Goal: Book appointment/travel/reservation

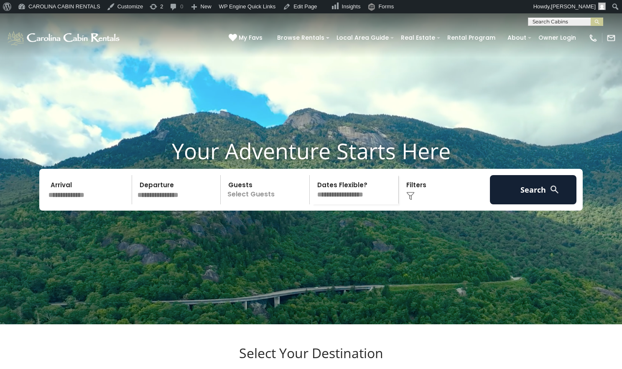
drag, startPoint x: 559, startPoint y: 24, endPoint x: 556, endPoint y: 20, distance: 4.4
click at [559, 24] on input "text" at bounding box center [564, 23] width 73 height 8
type input "****"
click at [559, 55] on li "[GEOGRAPHIC_DATA]" at bounding box center [565, 52] width 74 height 8
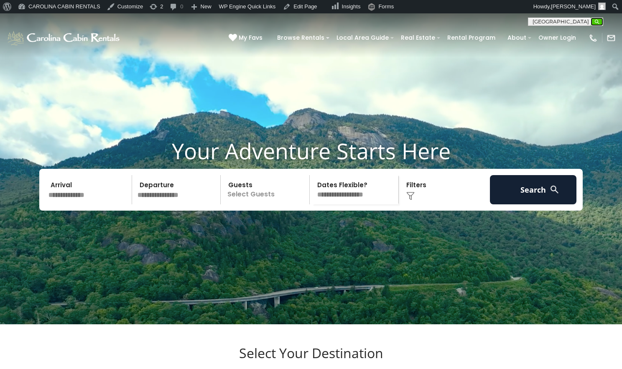
click at [599, 20] on img "submit" at bounding box center [597, 22] width 6 height 6
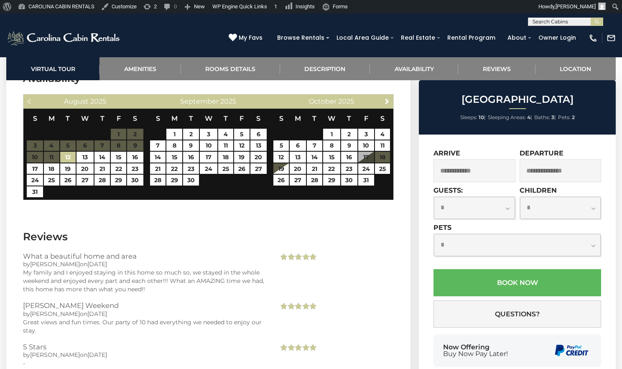
scroll to position [1667, 0]
